Goal: Understand process/instructions: Learn how to perform a task or action

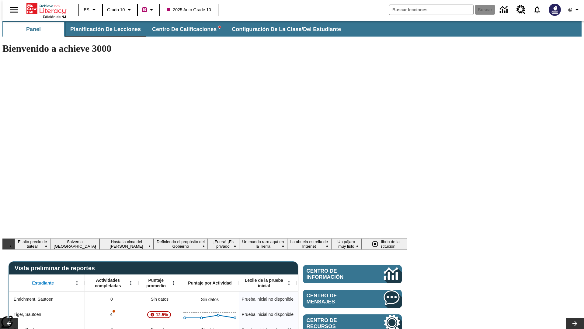
click at [102, 29] on span "Planificación de lecciones" at bounding box center [105, 29] width 71 height 7
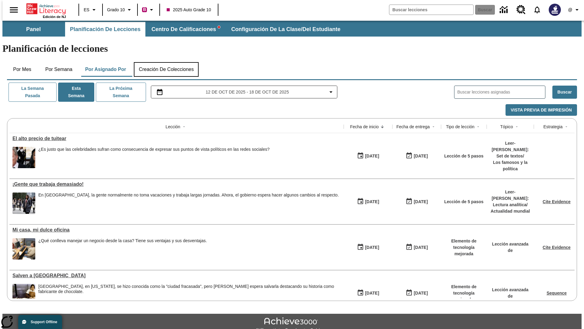
click at [166, 62] on button "Creación de colecciones" at bounding box center [166, 69] width 65 height 15
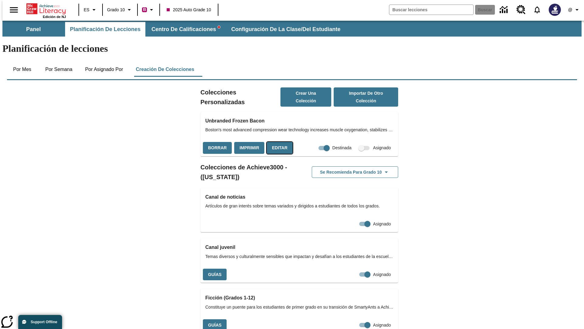
click at [278, 142] on button "Editar" at bounding box center [280, 148] width 26 height 12
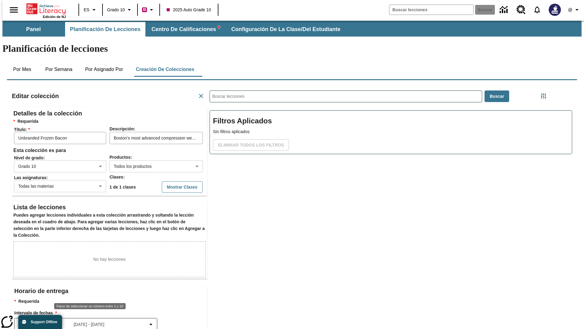
scroll to position [0, 0]
type input "10"
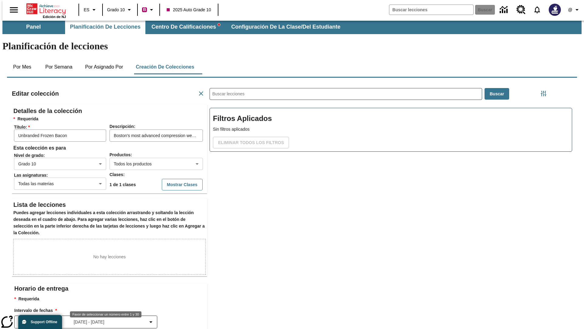
scroll to position [8, 0]
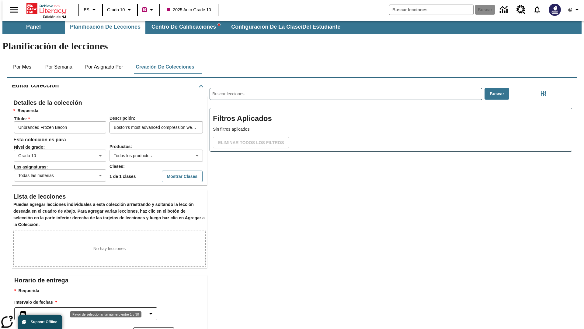
type input "30"
click at [154, 306] on body "Saltar al contenido principal Edición de NJ ES Grado 10 B 2025 Auto Grade 10 Bu…" at bounding box center [291, 209] width 579 height 382
click at [154, 202] on body "Saltar al contenido principal Edición de NJ ES Grado 10 B 2025 Auto Grade 10 Bu…" at bounding box center [291, 209] width 579 height 382
